Goal: Navigation & Orientation: Find specific page/section

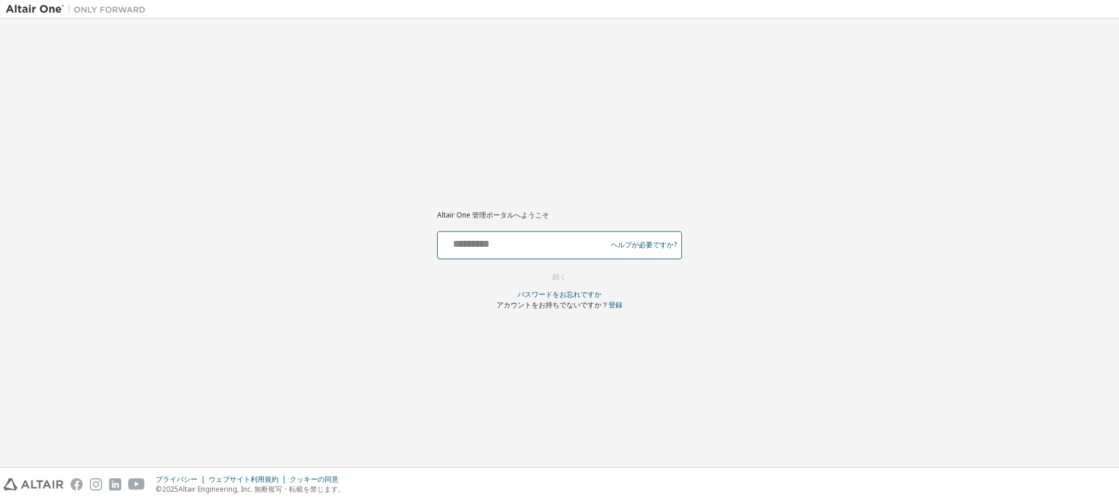
click at [482, 239] on input "text" at bounding box center [524, 242] width 163 height 17
type input "**********"
click at [554, 274] on font "続く" at bounding box center [560, 277] width 14 height 10
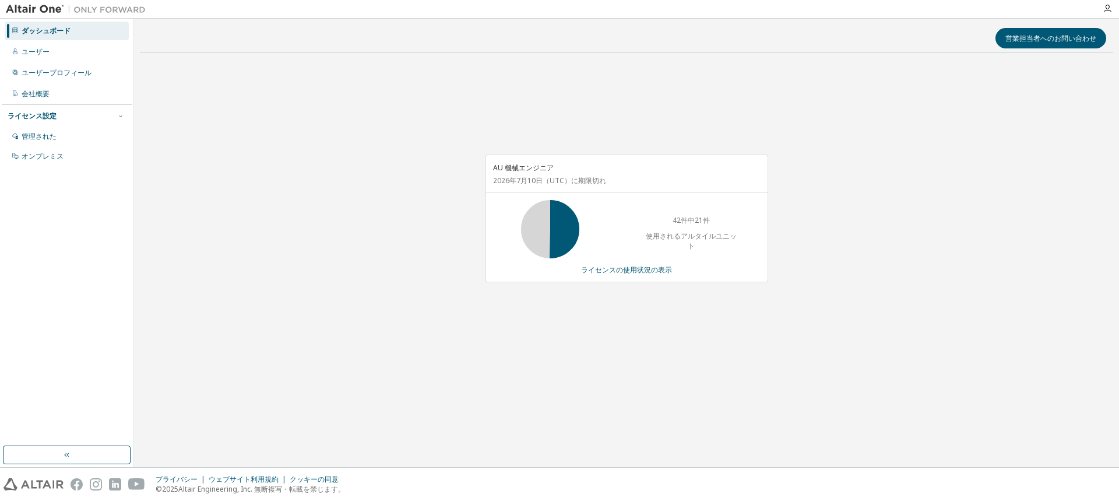
click at [335, 242] on div "AU 機械エンジニア 2026年7月10日 （UTC） に期限切れ 42件中21件 使用されるアルタイルユニット ライセンスの使用状況の表示" at bounding box center [627, 224] width 974 height 325
click at [1109, 9] on icon "button" at bounding box center [1107, 8] width 9 height 9
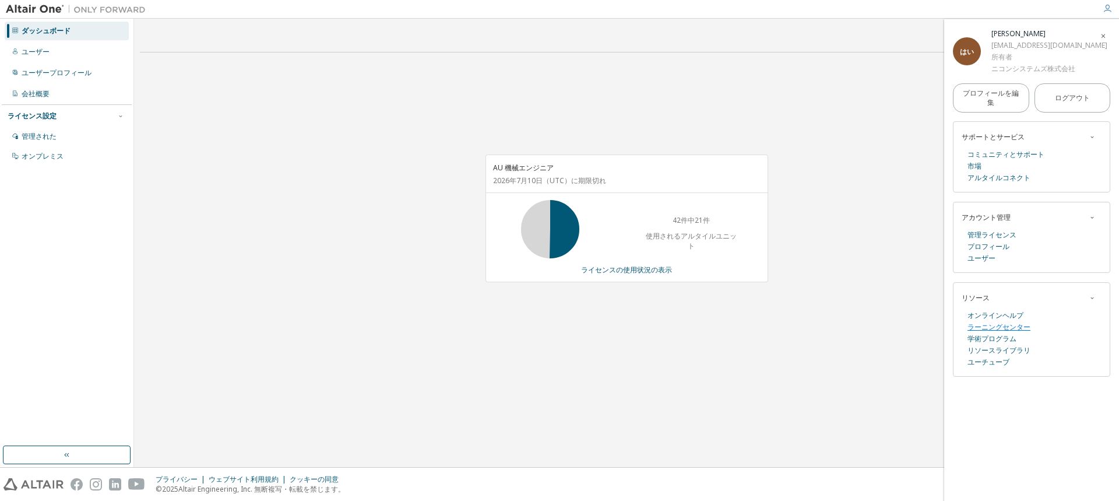
click at [1021, 324] on font "ラーニングセンター" at bounding box center [999, 327] width 63 height 10
